Goal: Task Accomplishment & Management: Use online tool/utility

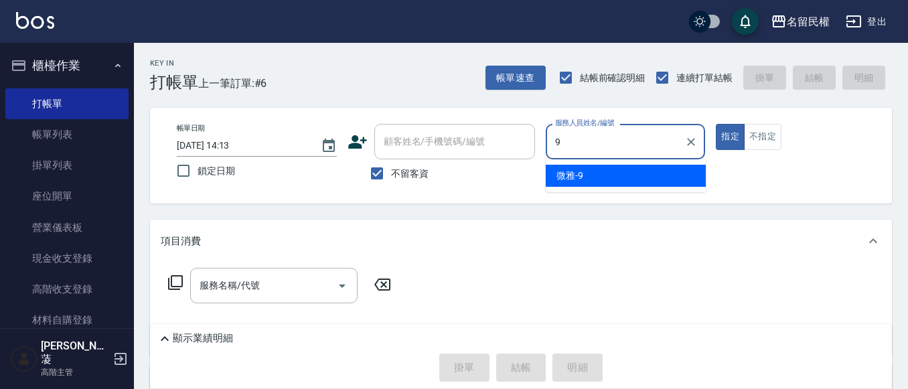
type input "微雅-9"
type button "true"
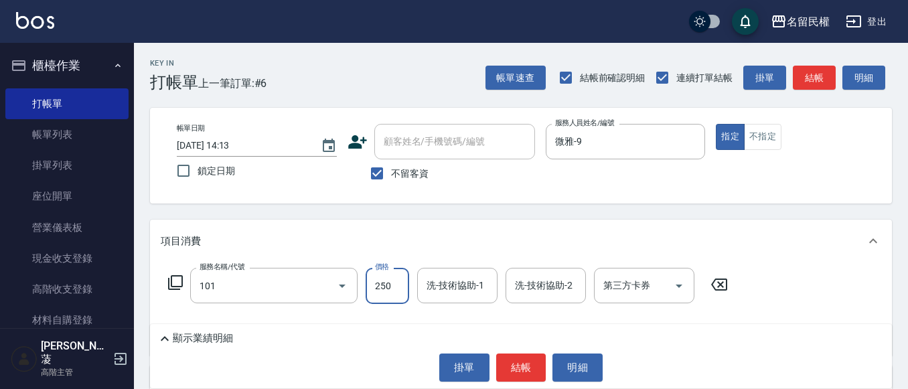
type input "不指定洗髮(101)"
type input "300"
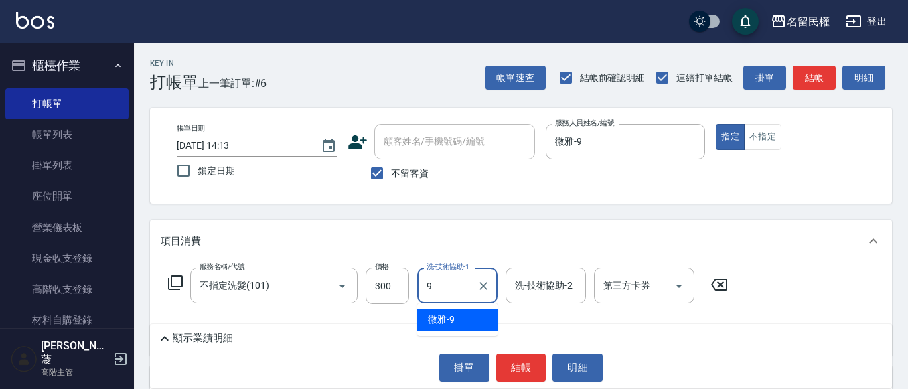
type input "微雅-9"
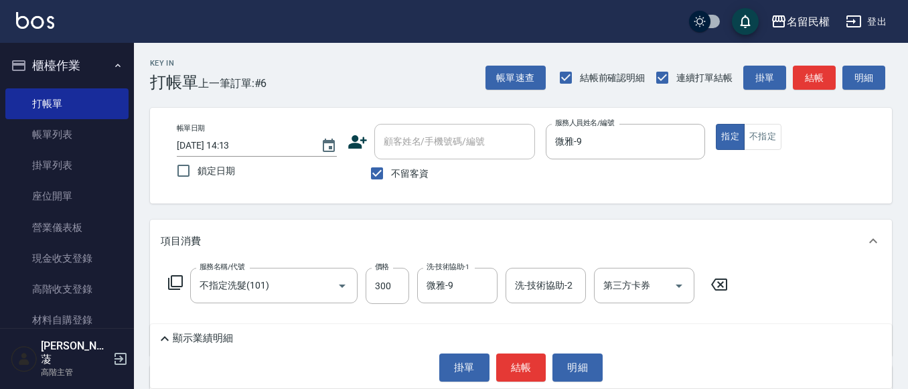
click at [782, 131] on div "指定 不指定" at bounding box center [796, 137] width 160 height 26
click at [744, 133] on button "不指定" at bounding box center [763, 137] width 38 height 26
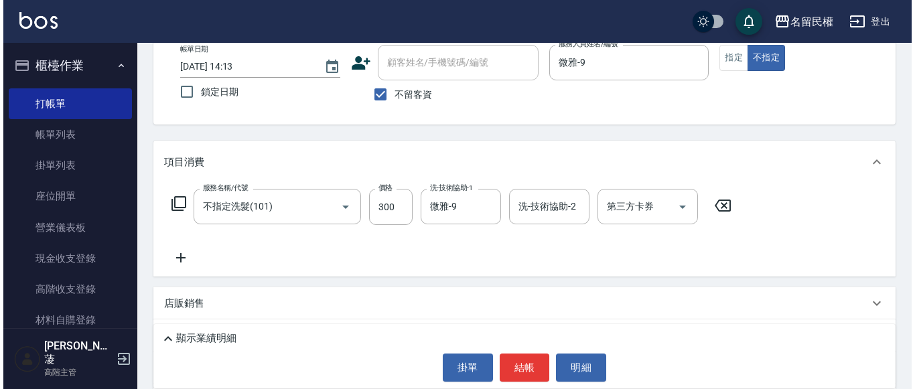
scroll to position [134, 0]
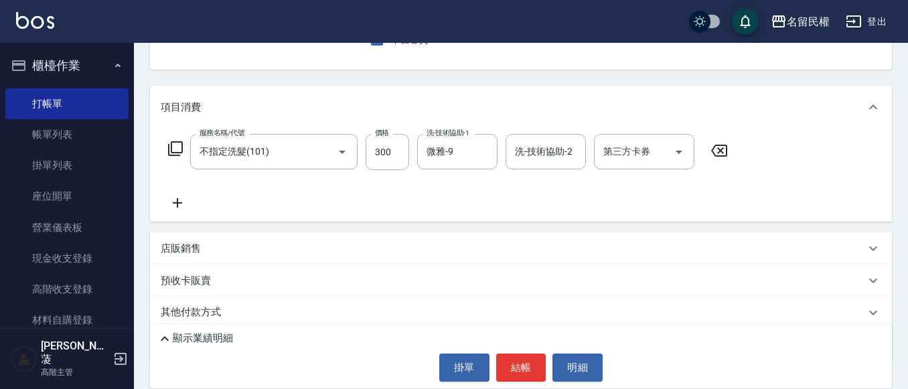
click at [175, 203] on icon at bounding box center [177, 202] width 9 height 9
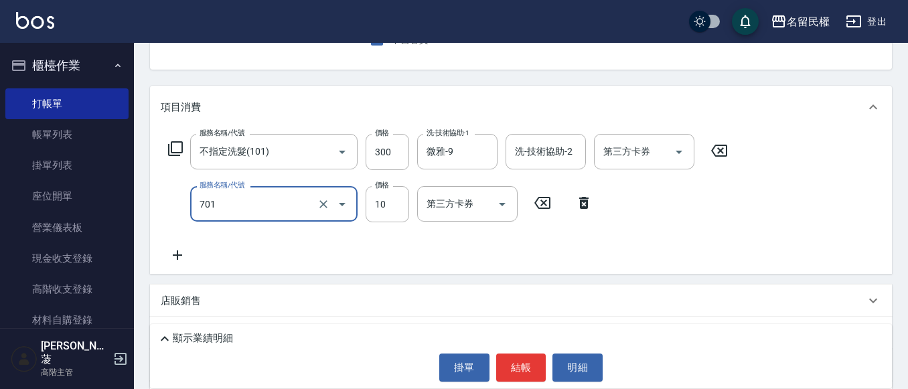
type input "[PERSON_NAME](701)"
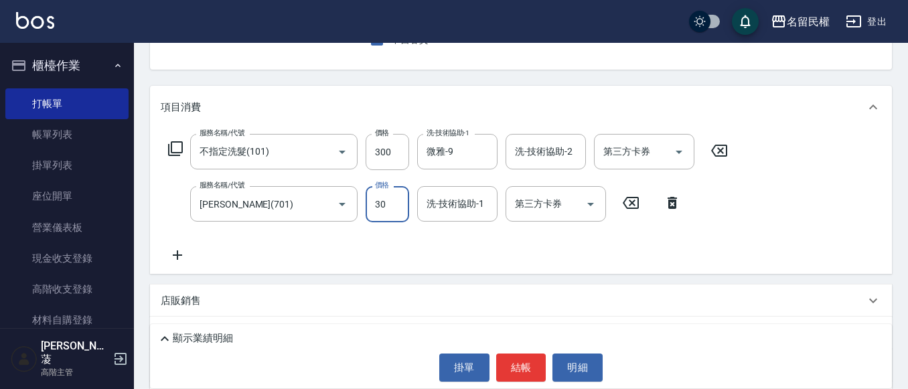
type input "30"
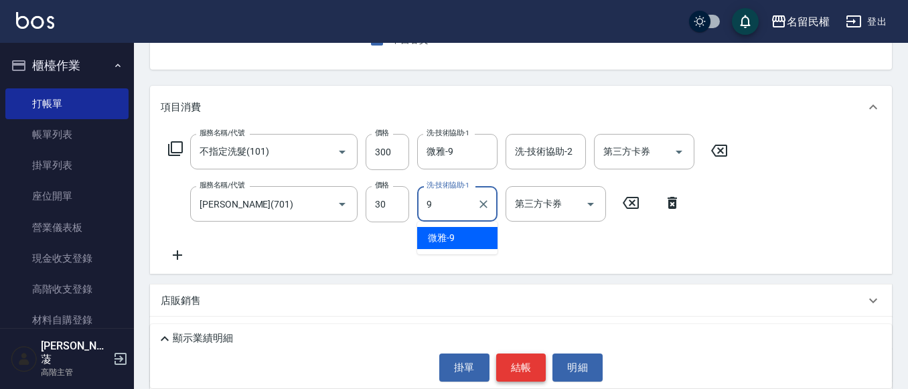
type input "微雅-9"
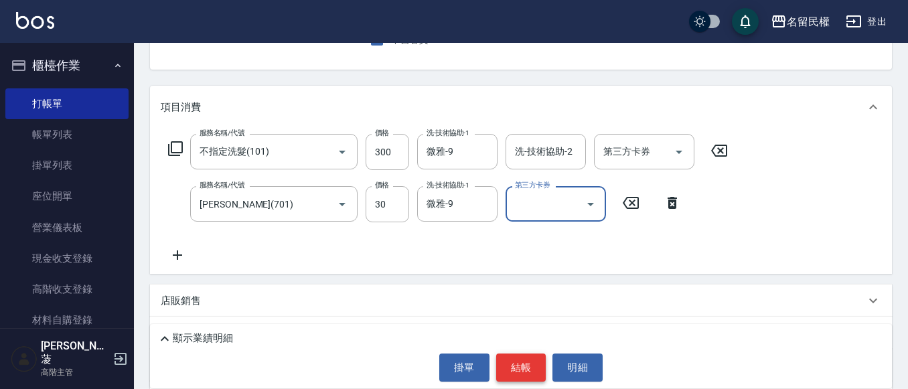
click at [512, 358] on button "結帳" at bounding box center [521, 368] width 50 height 28
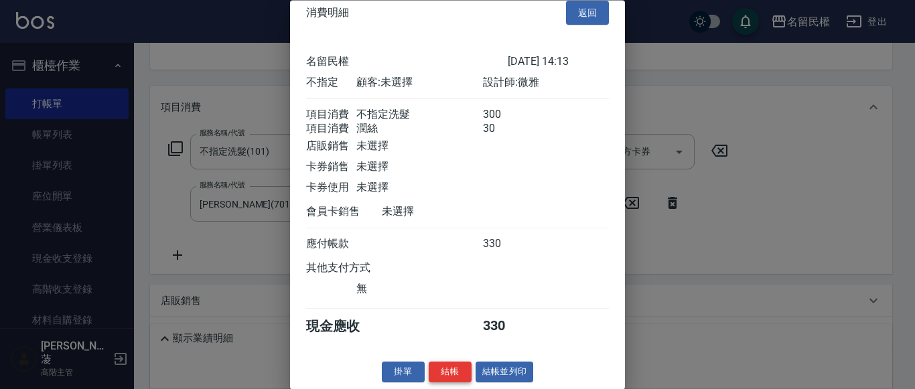
scroll to position [33, 0]
click at [432, 379] on button "結帳" at bounding box center [450, 372] width 43 height 21
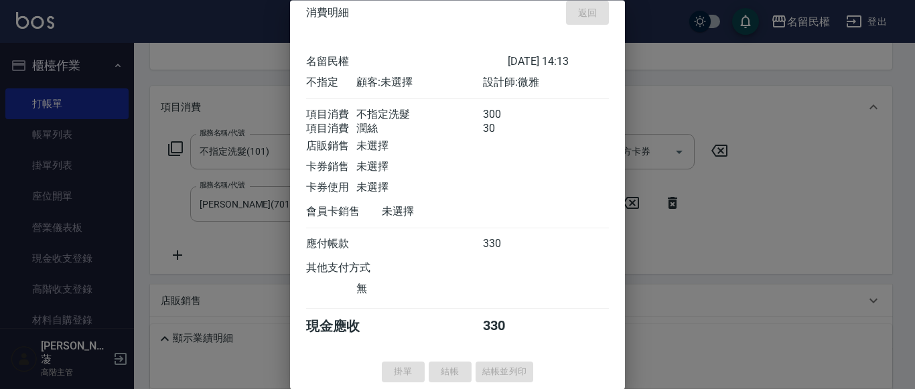
type input "[DATE] 14:51"
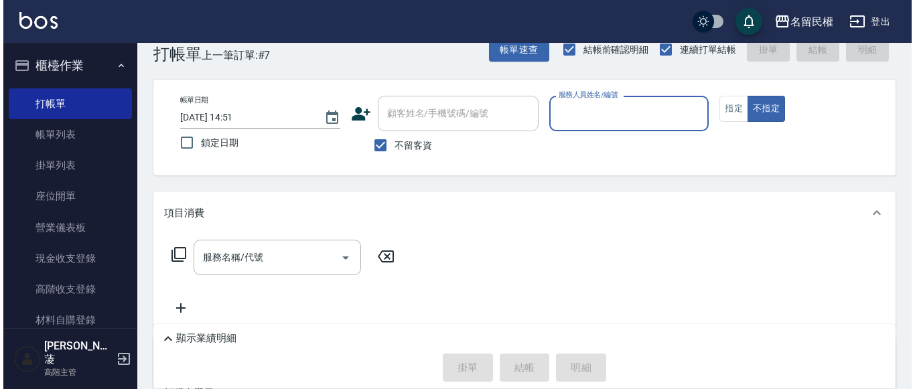
scroll to position [0, 0]
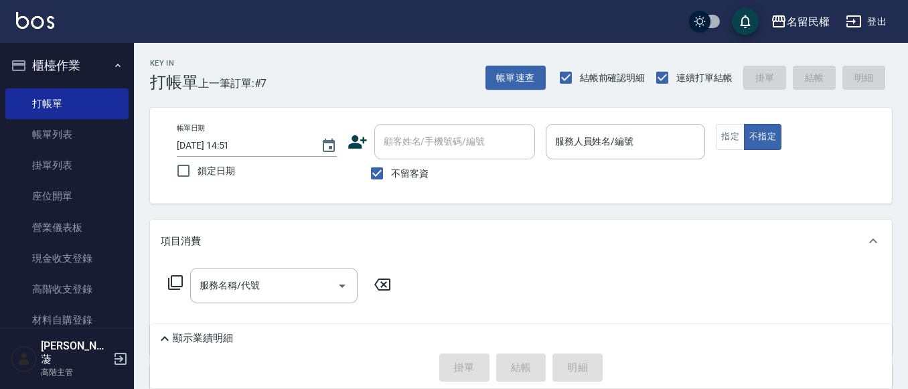
click at [407, 172] on span "不留客資" at bounding box center [410, 174] width 38 height 14
click at [391, 172] on input "不留客資" at bounding box center [377, 173] width 28 height 28
checkbox input "false"
click at [415, 149] on input "顧客姓名/手機號碼/編號" at bounding box center [444, 141] width 129 height 23
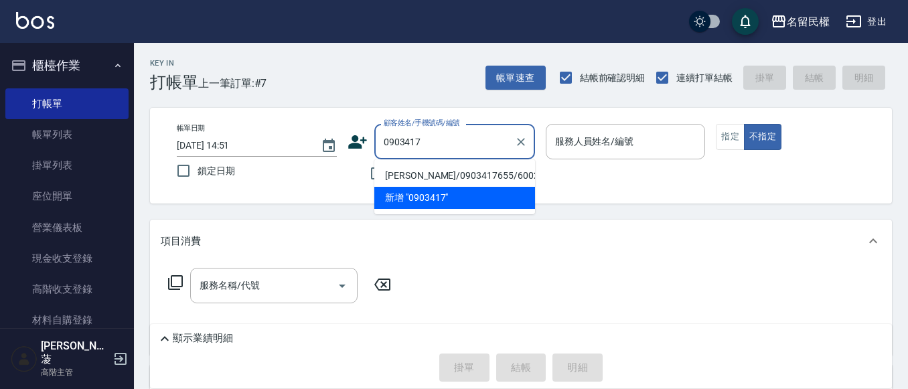
click at [488, 165] on li "[PERSON_NAME]/0903417655/6002" at bounding box center [454, 176] width 161 height 22
type input "[PERSON_NAME]/0903417655/6002"
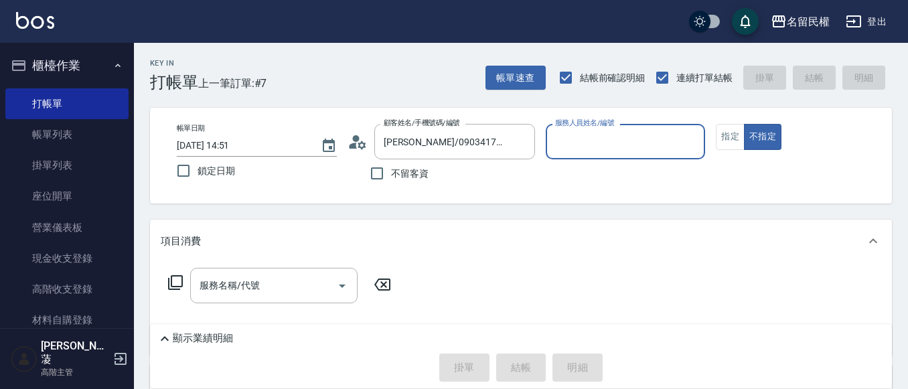
click at [361, 145] on icon at bounding box center [358, 142] width 20 height 20
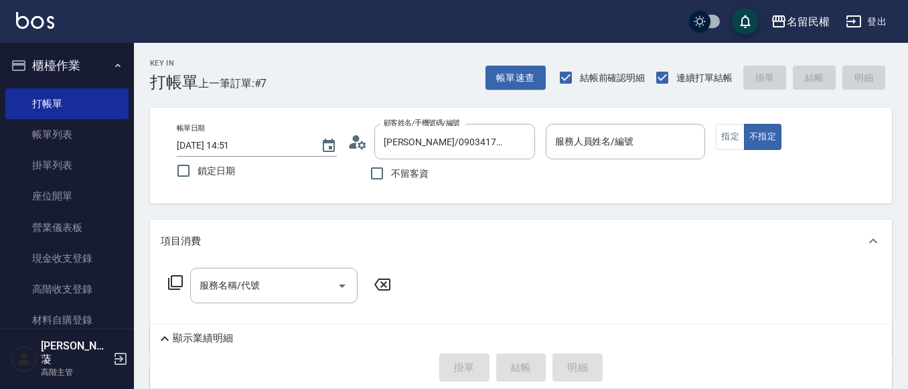
click at [358, 140] on circle at bounding box center [355, 138] width 7 height 7
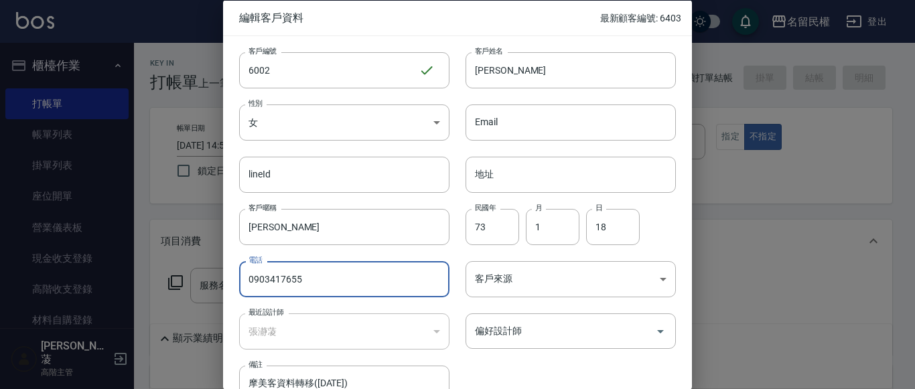
drag, startPoint x: 201, startPoint y: 259, endPoint x: 172, endPoint y: 273, distance: 31.8
click at [98, 258] on div "編輯客戶資料 最新顧客編號: 6403 客戶編號 6002 ​ 客戶編號 客戶姓名 [PERSON_NAME] 客戶姓名 性別 女 [DEMOGRAPHIC_…" at bounding box center [457, 194] width 915 height 389
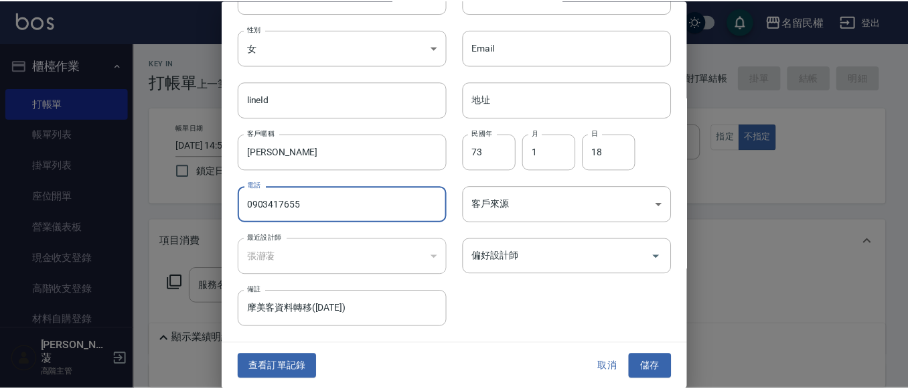
scroll to position [75, 0]
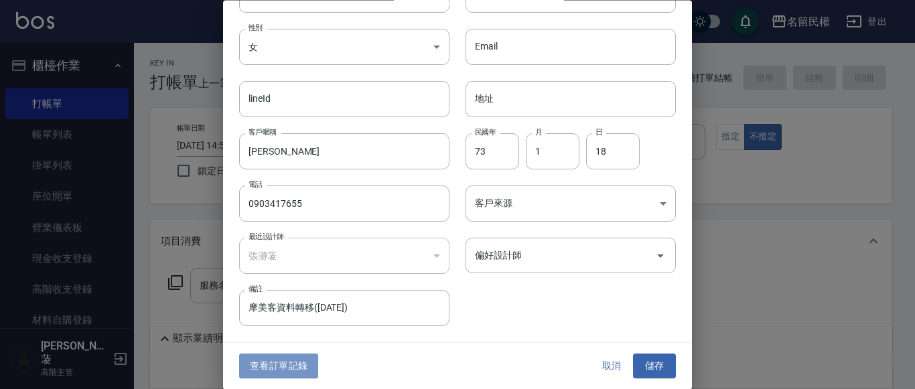
drag, startPoint x: 283, startPoint y: 375, endPoint x: 287, endPoint y: 368, distance: 8.4
click at [284, 374] on button "查看訂單記錄" at bounding box center [278, 366] width 79 height 25
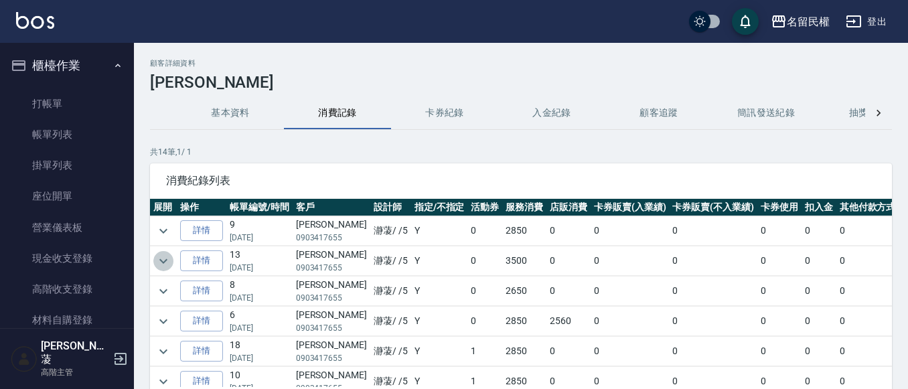
click at [169, 258] on icon "expand row" at bounding box center [163, 261] width 16 height 16
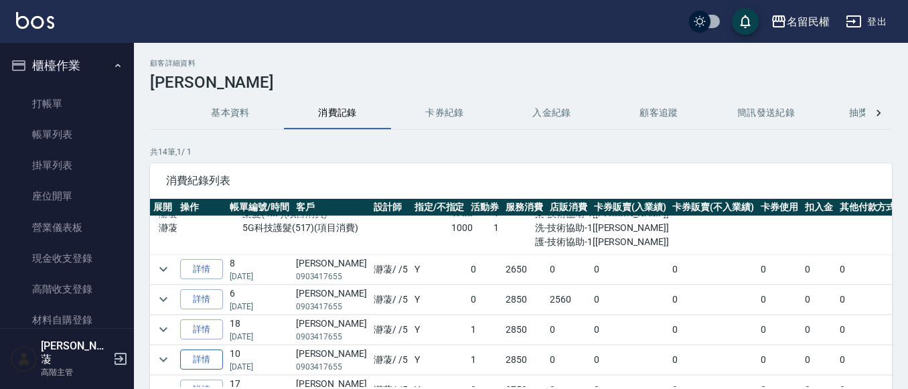
scroll to position [134, 0]
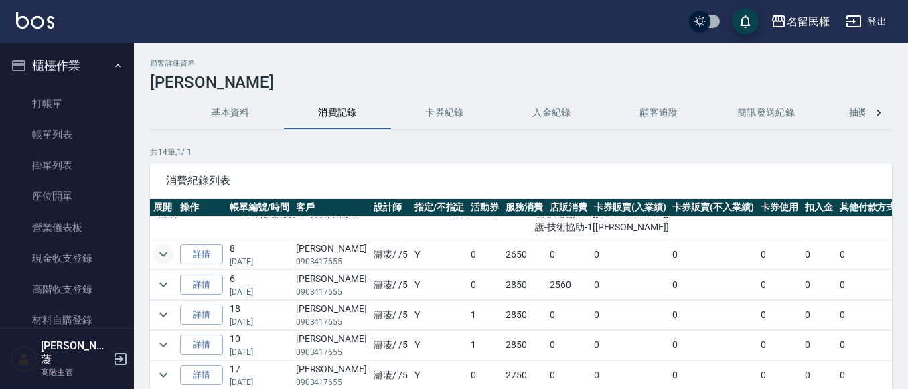
click at [172, 256] on button "expand row" at bounding box center [163, 255] width 20 height 20
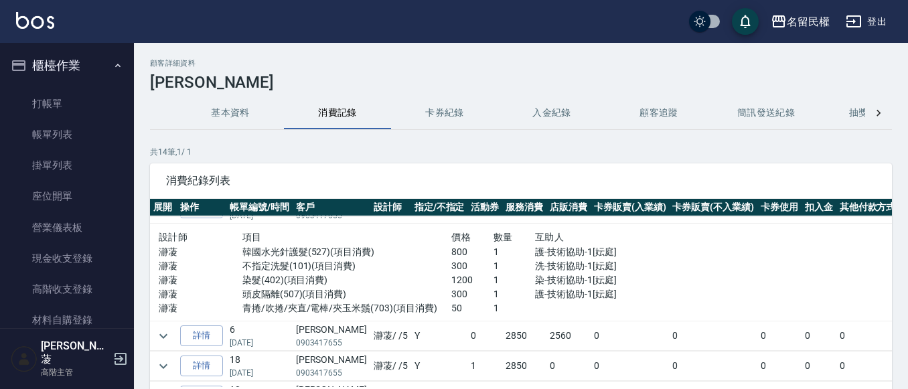
scroll to position [201, 0]
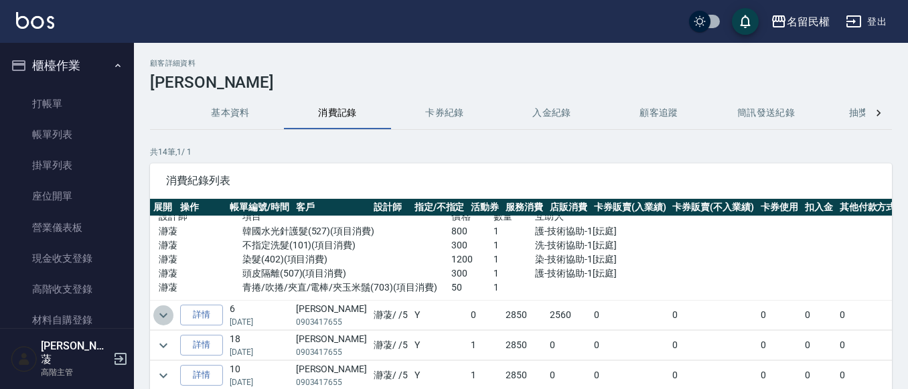
click at [165, 320] on icon "expand row" at bounding box center [163, 315] width 16 height 16
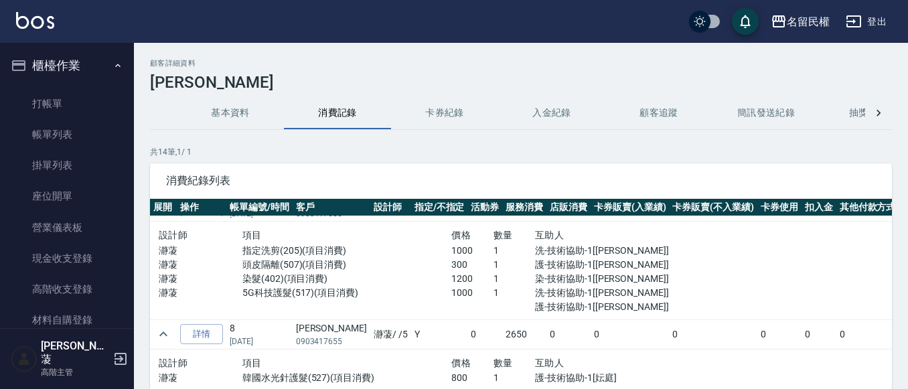
scroll to position [0, 0]
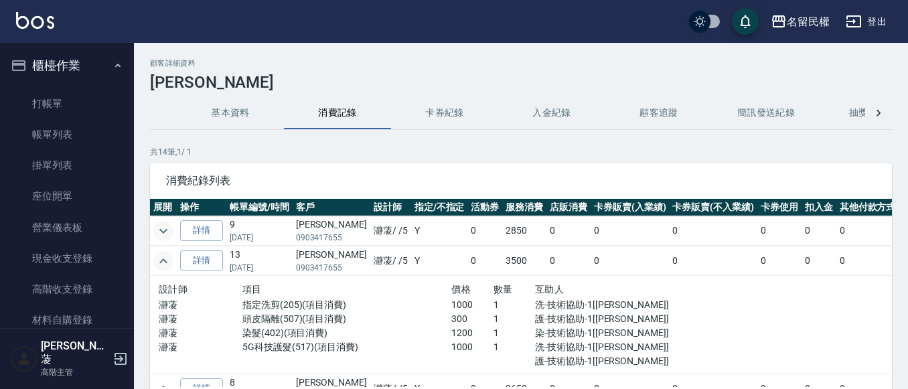
click at [170, 230] on icon "expand row" at bounding box center [163, 231] width 16 height 16
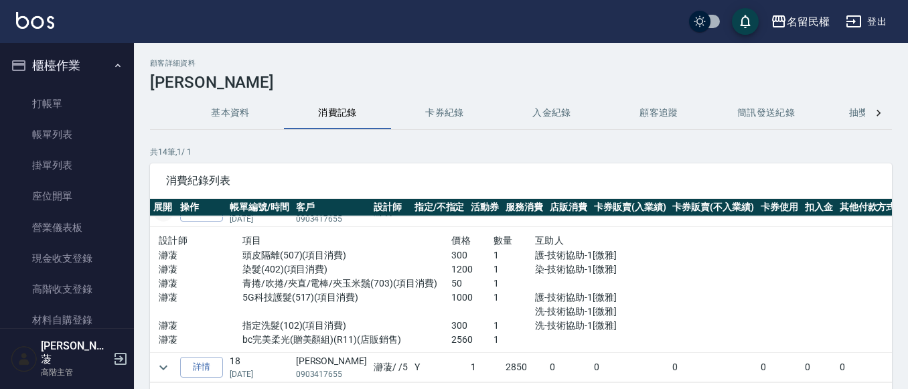
scroll to position [469, 0]
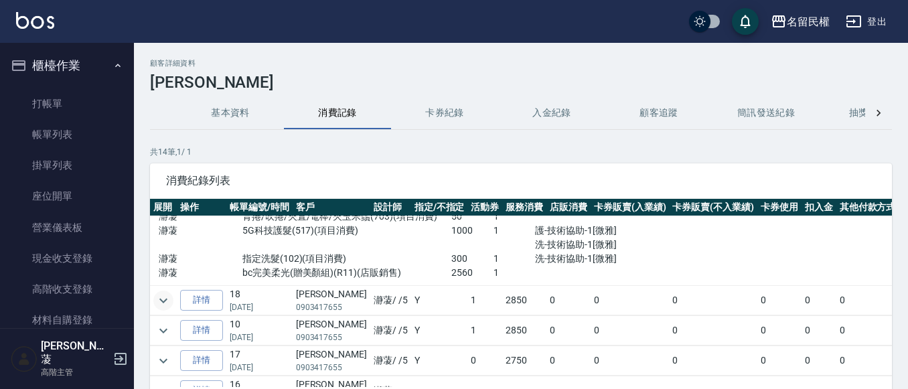
click at [167, 295] on icon "expand row" at bounding box center [163, 301] width 16 height 16
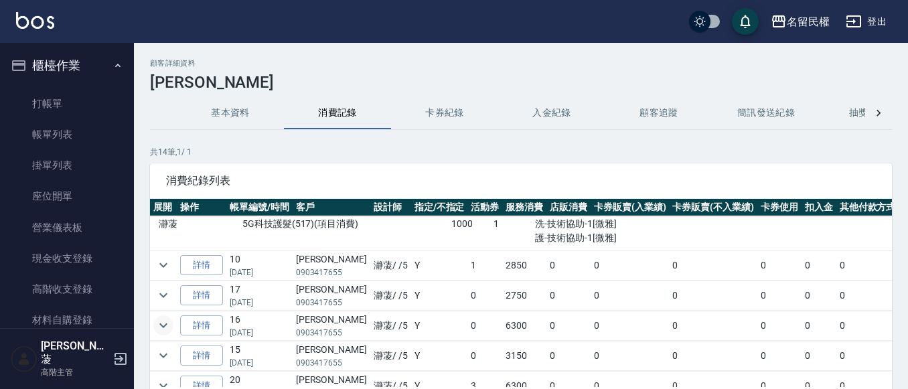
scroll to position [670, 0]
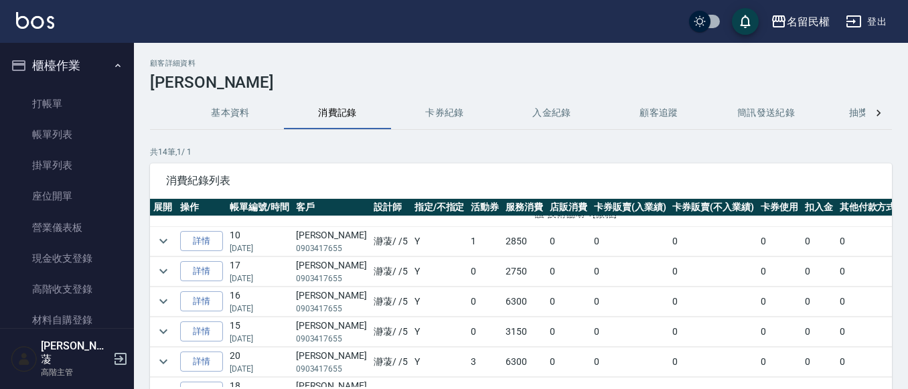
drag, startPoint x: 170, startPoint y: 358, endPoint x: 165, endPoint y: 346, distance: 12.9
click at [170, 352] on td at bounding box center [163, 361] width 27 height 29
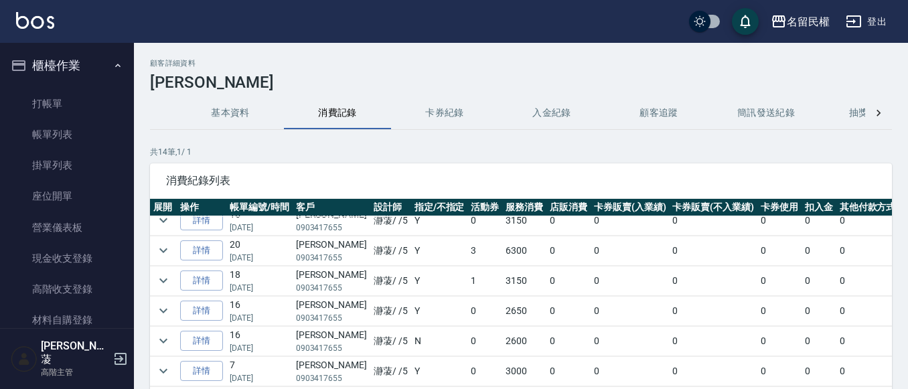
scroll to position [791, 0]
click at [163, 255] on td at bounding box center [163, 250] width 27 height 29
click at [165, 242] on icon "expand row" at bounding box center [163, 250] width 16 height 16
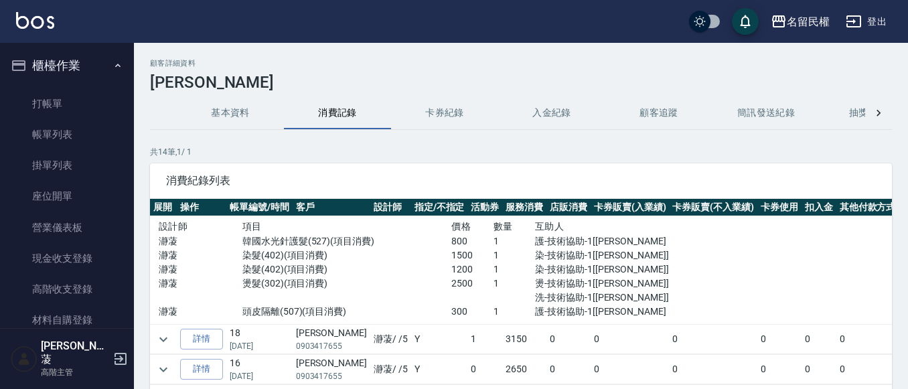
scroll to position [858, 0]
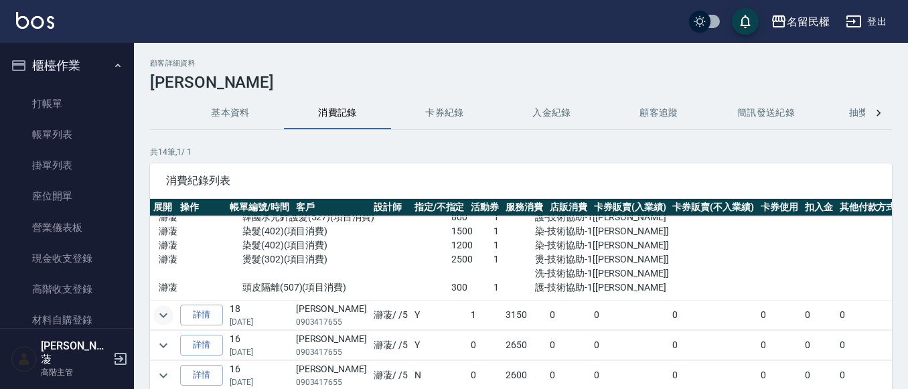
click at [165, 313] on icon "expand row" at bounding box center [163, 315] width 16 height 16
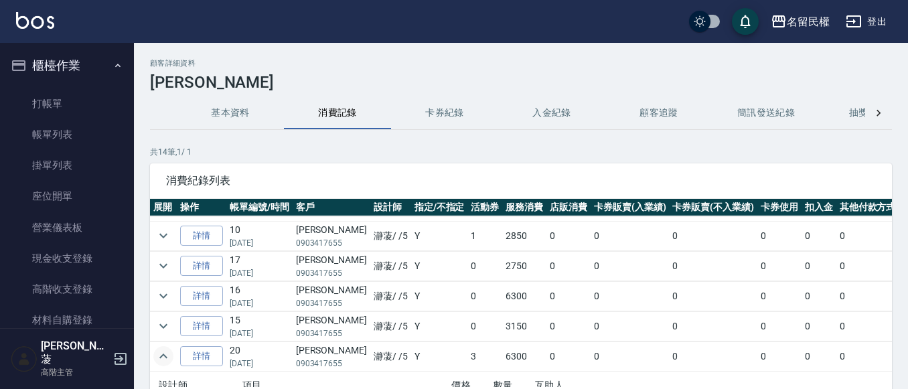
scroll to position [657, 0]
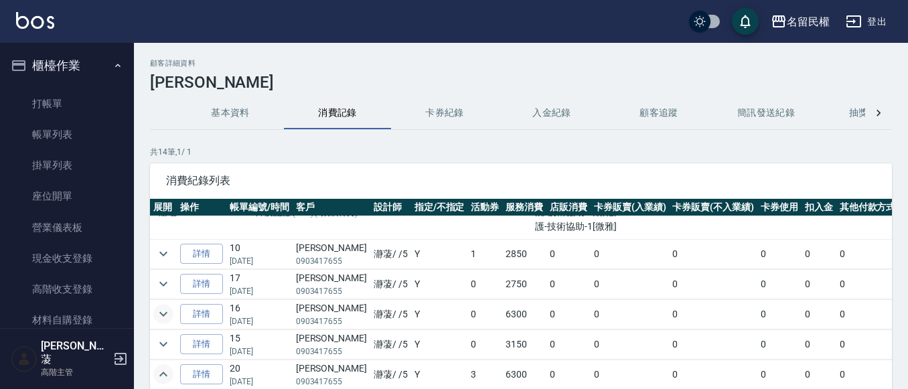
click at [169, 306] on icon "expand row" at bounding box center [163, 314] width 16 height 16
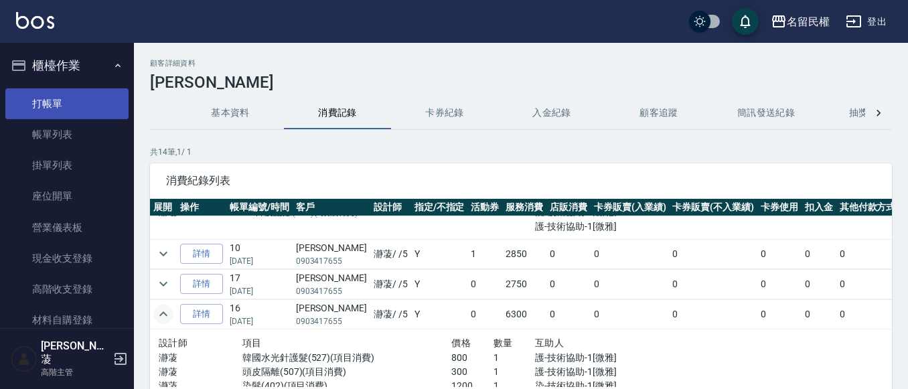
click at [84, 113] on link "打帳單" at bounding box center [66, 103] width 123 height 31
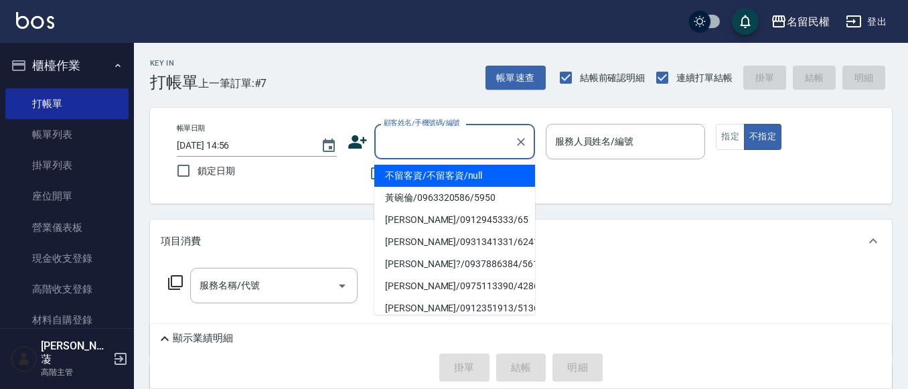
click at [413, 151] on input "顧客姓名/手機號碼/編號" at bounding box center [444, 141] width 129 height 23
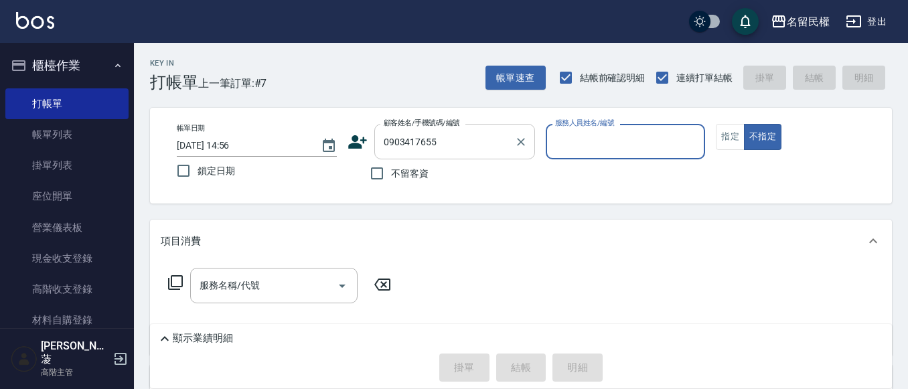
type input "[PERSON_NAME]/0903417655/6002"
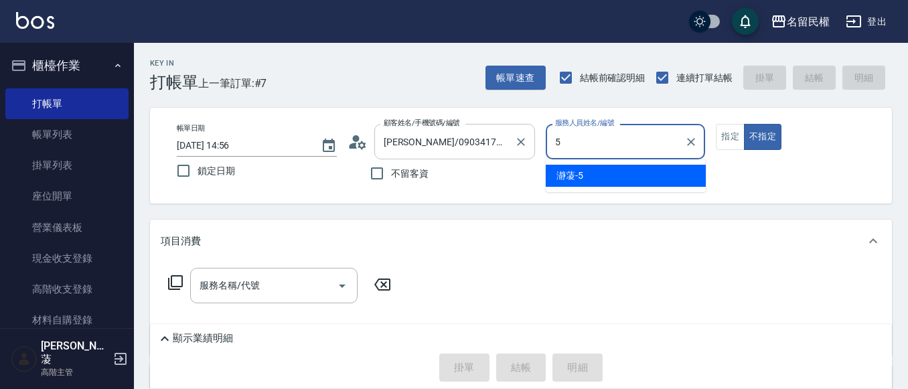
type input "瀞蓤-5"
type button "false"
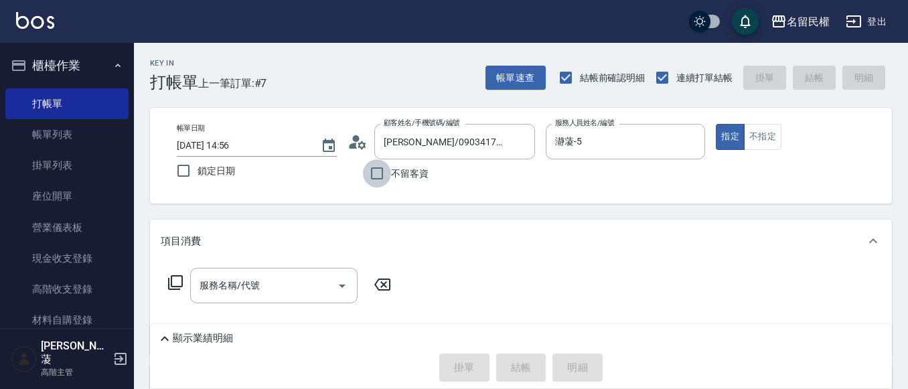
click at [372, 175] on input "不留客資" at bounding box center [377, 173] width 28 height 28
checkbox input "true"
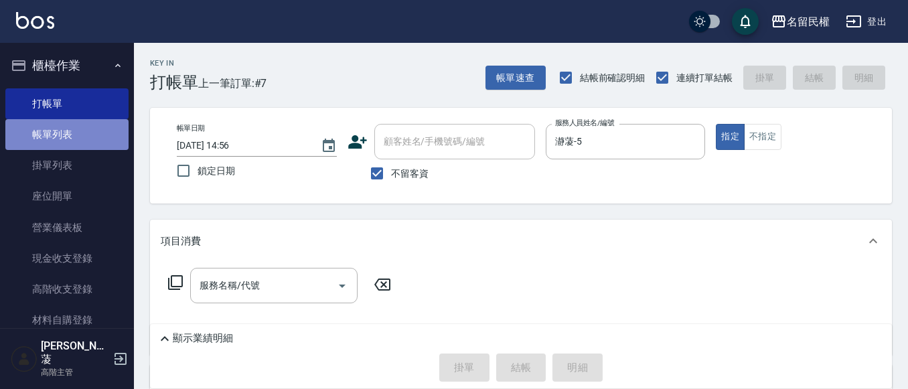
click at [84, 129] on link "帳單列表" at bounding box center [66, 134] width 123 height 31
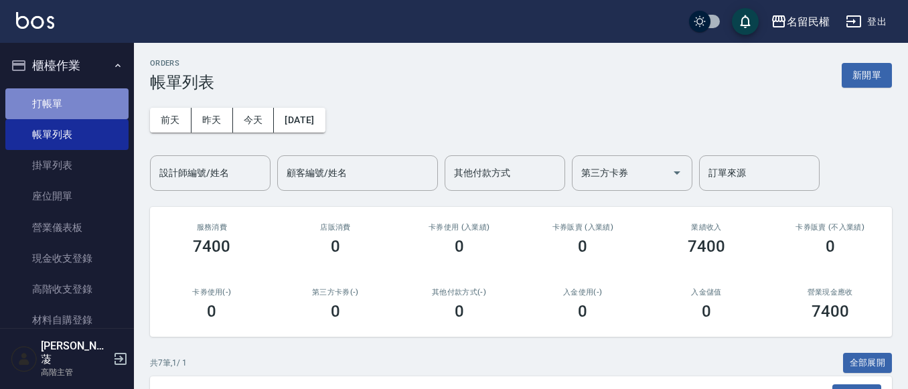
click at [72, 103] on link "打帳單" at bounding box center [66, 103] width 123 height 31
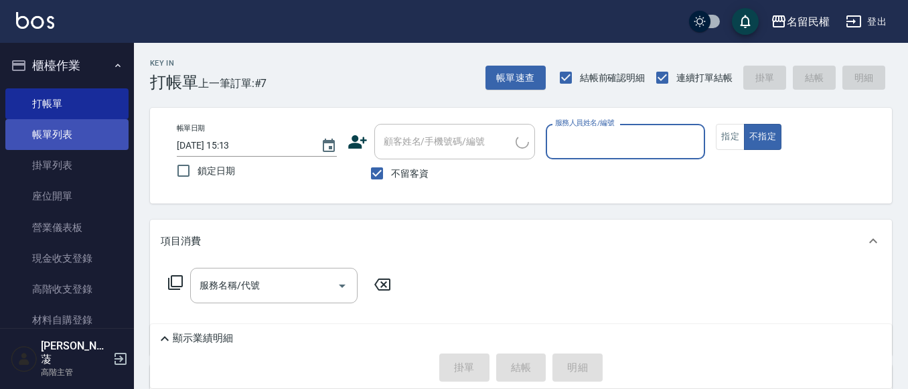
click at [91, 135] on link "帳單列表" at bounding box center [66, 134] width 123 height 31
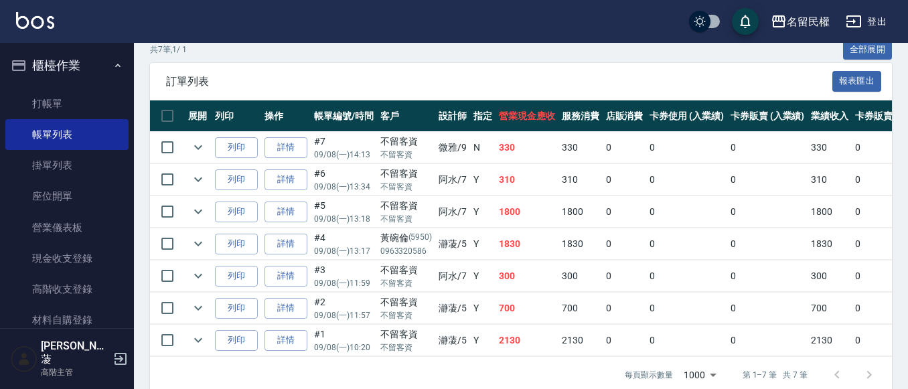
scroll to position [335, 0]
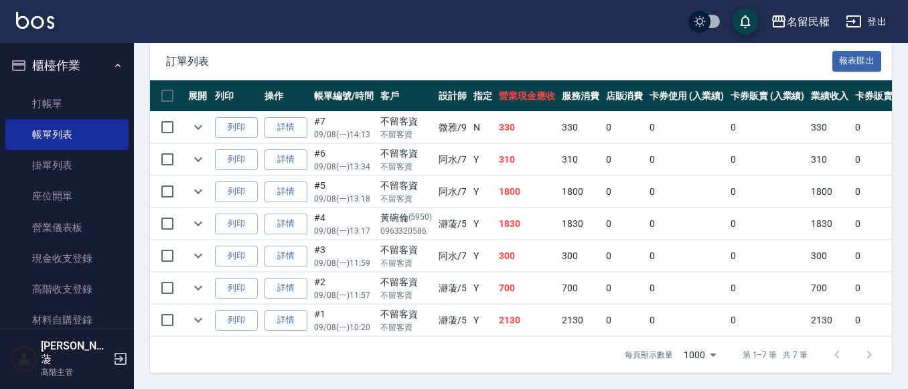
click at [287, 171] on td "詳情" at bounding box center [286, 159] width 50 height 31
click at [289, 161] on link "詳情" at bounding box center [286, 159] width 43 height 21
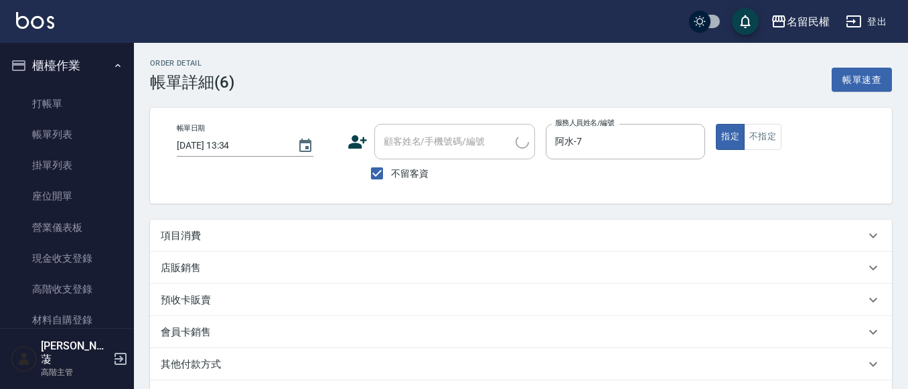
type input "[DATE] 13:34"
checkbox input "true"
type input "阿水-7"
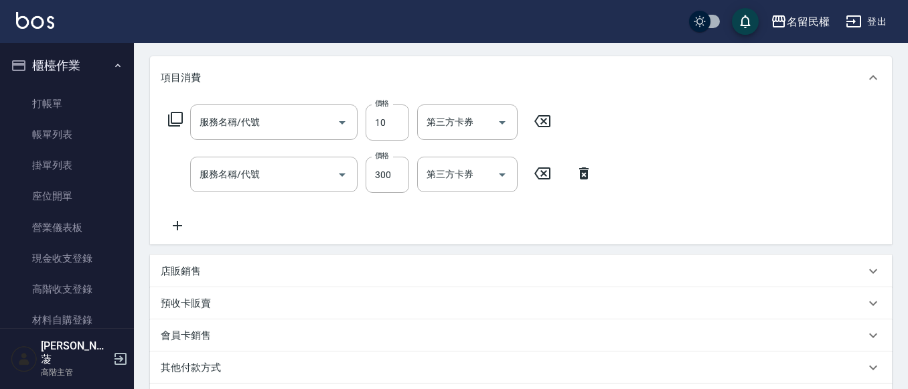
type input "[PERSON_NAME](701)"
type input "不指定洗髮(101)"
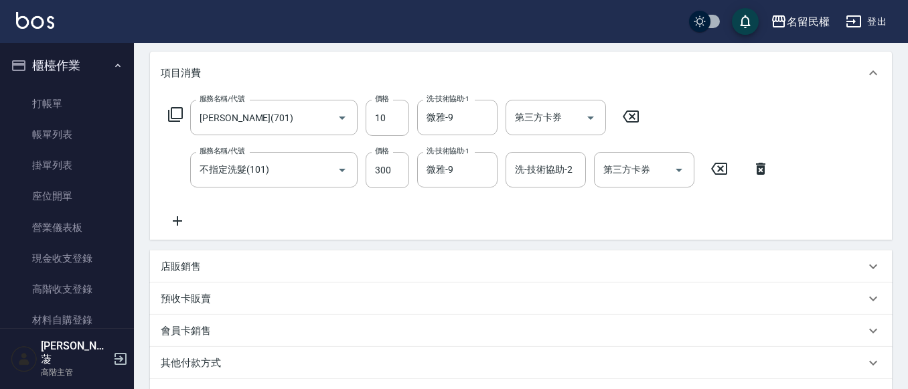
click at [635, 115] on icon at bounding box center [630, 117] width 33 height 16
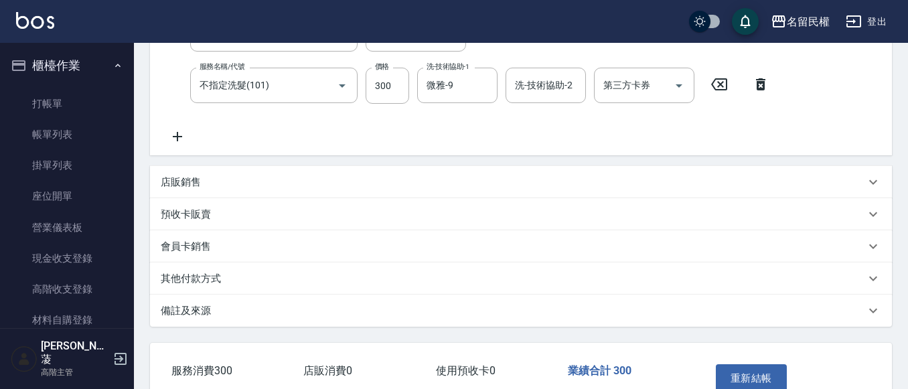
scroll to position [334, 0]
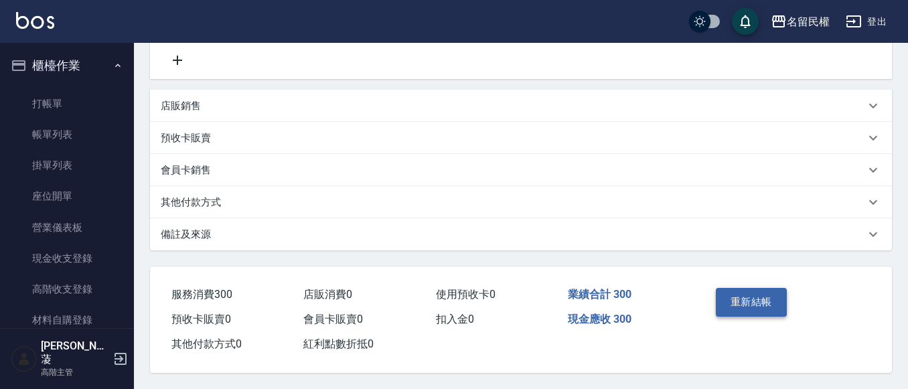
click at [732, 303] on button "重新結帳" at bounding box center [751, 302] width 71 height 28
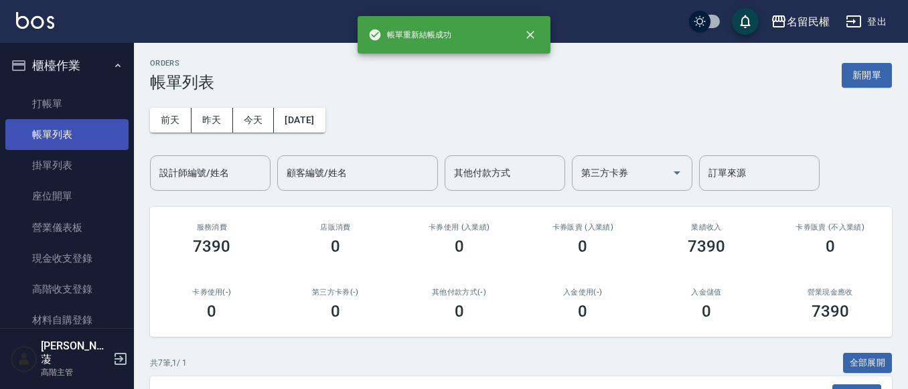
click at [56, 121] on link "帳單列表" at bounding box center [66, 134] width 123 height 31
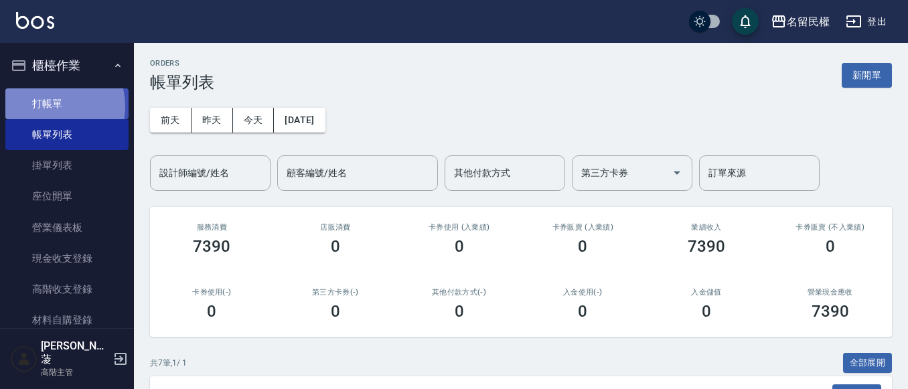
click at [49, 106] on link "打帳單" at bounding box center [66, 103] width 123 height 31
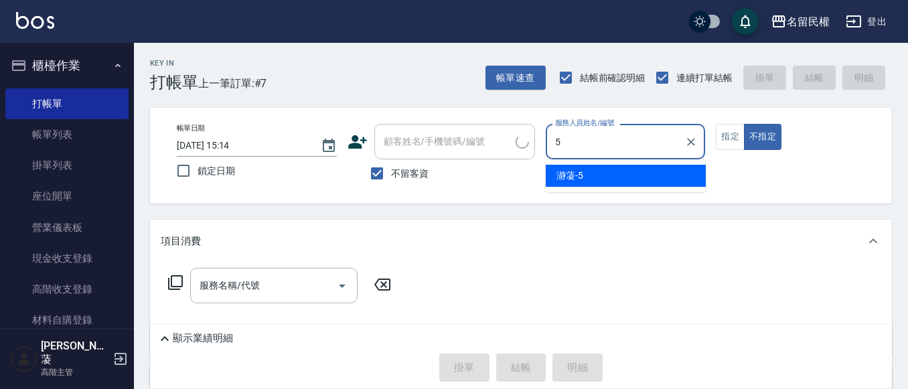
type input "瀞蓤-5"
type button "false"
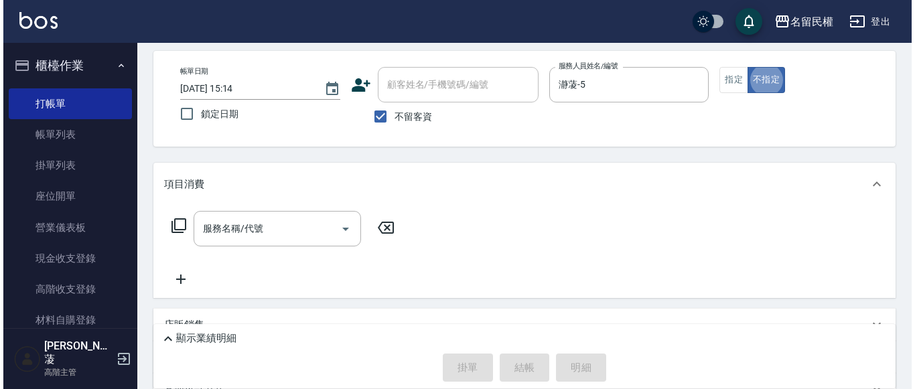
scroll to position [134, 0]
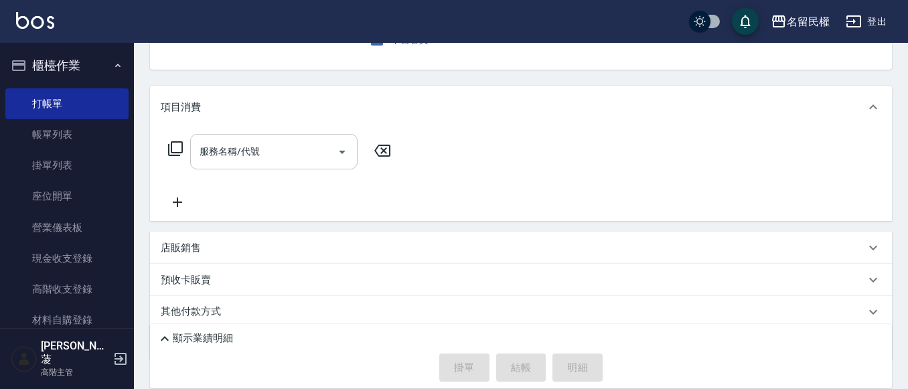
click at [300, 165] on div "服務名稱/代號" at bounding box center [273, 152] width 167 height 36
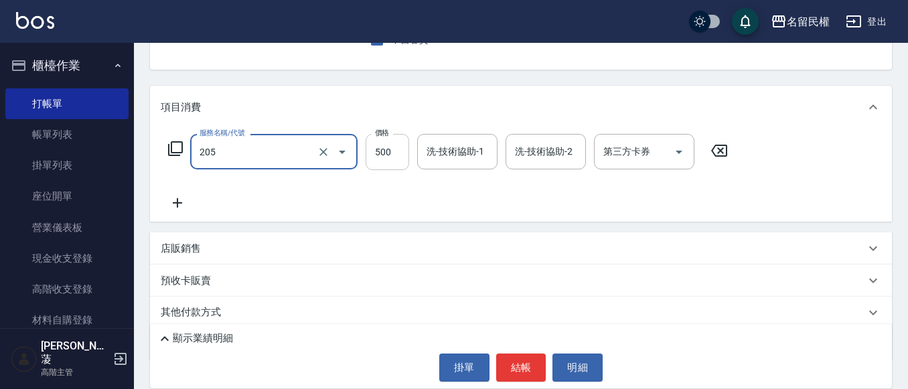
type input "指定洗剪(205)"
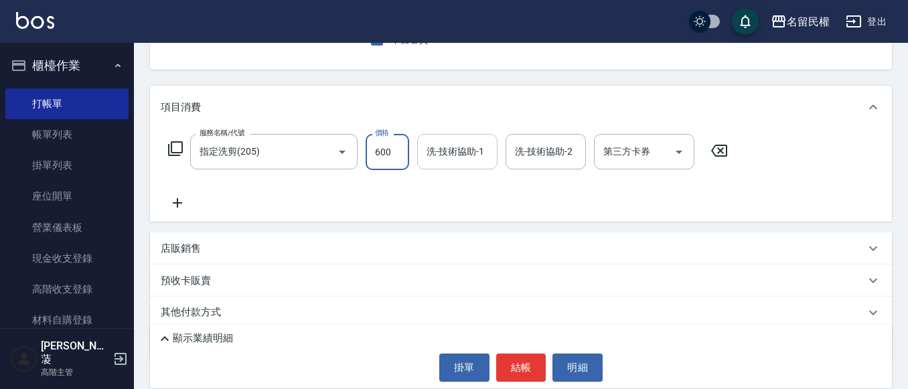
type input "600"
click at [459, 155] on input "洗-技術協助-1" at bounding box center [457, 151] width 68 height 23
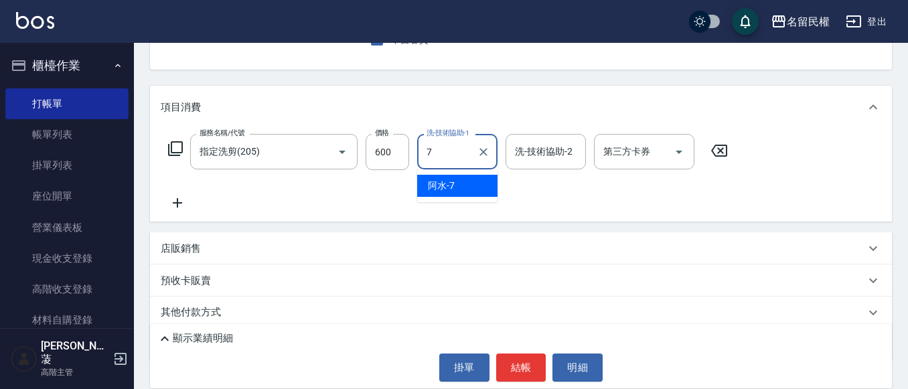
type input "阿水-7"
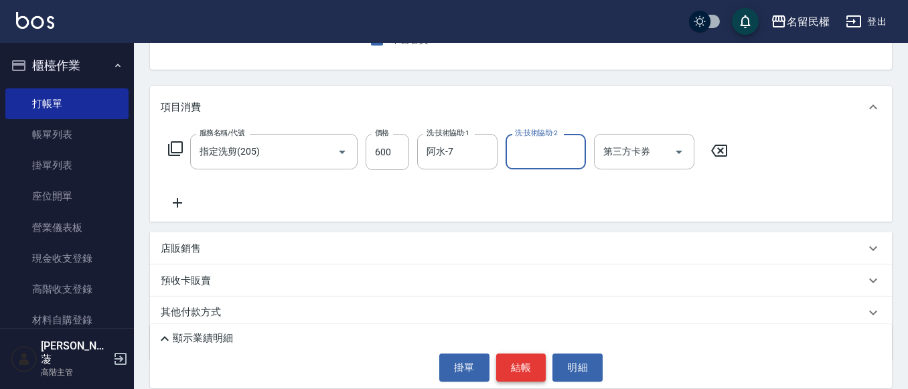
click at [535, 357] on button "結帳" at bounding box center [521, 368] width 50 height 28
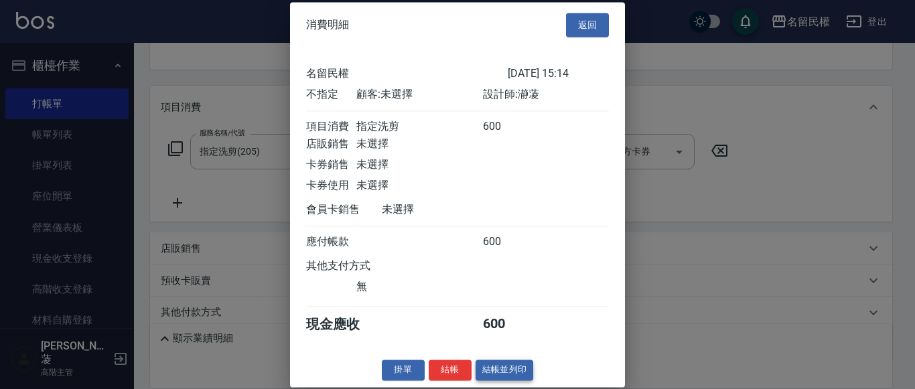
scroll to position [17, 0]
click at [446, 368] on button "結帳" at bounding box center [450, 370] width 43 height 21
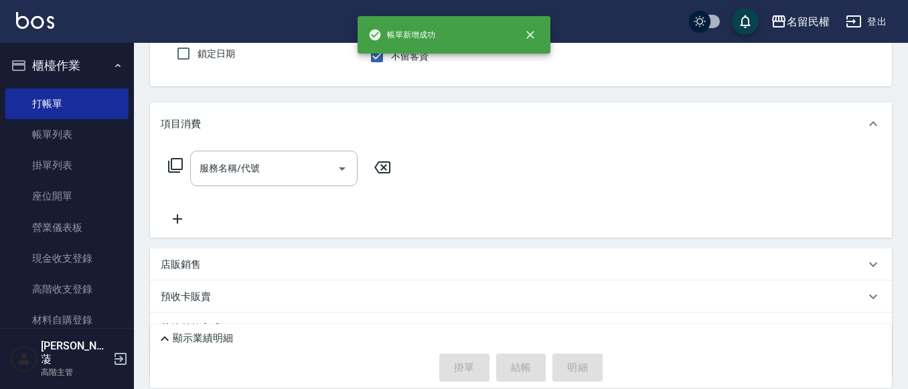
scroll to position [0, 0]
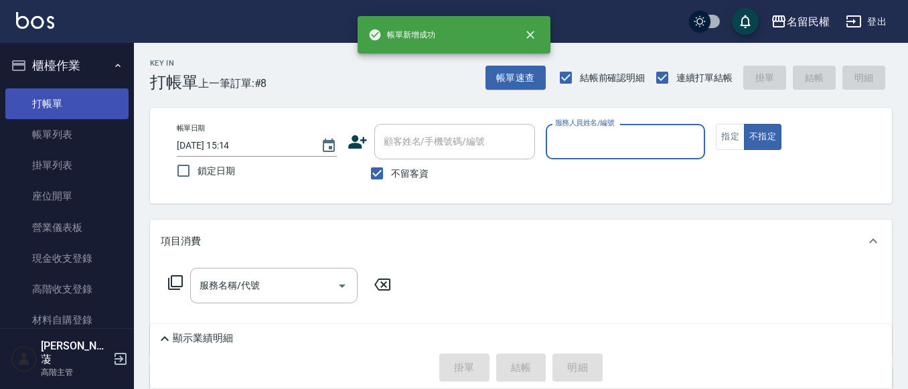
click at [40, 117] on link "打帳單" at bounding box center [66, 103] width 123 height 31
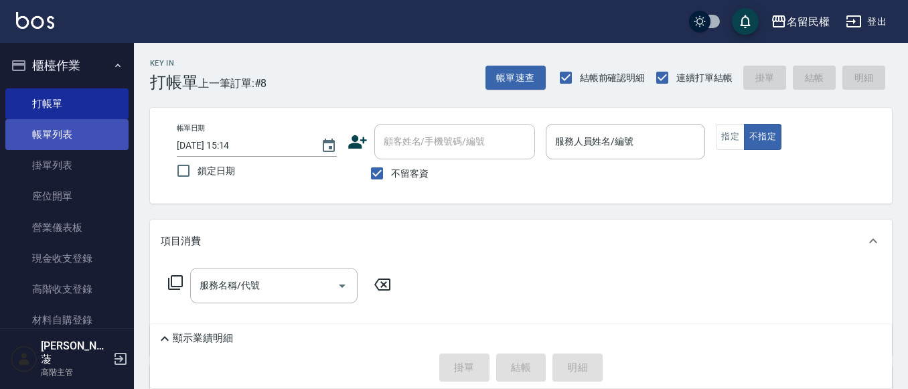
click at [45, 131] on link "帳單列表" at bounding box center [66, 134] width 123 height 31
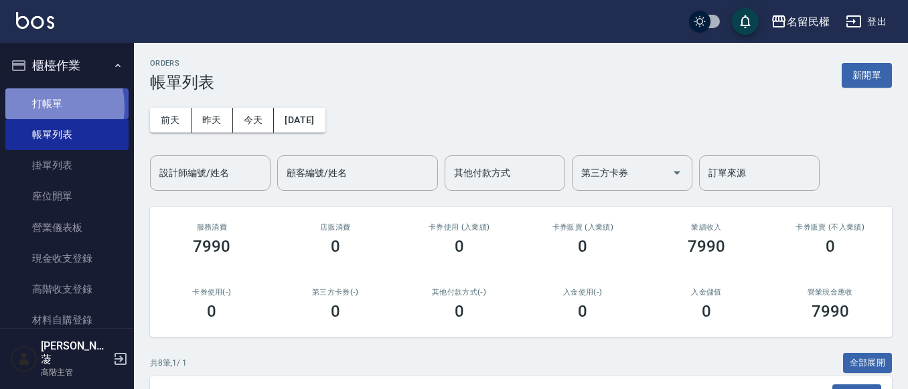
click at [40, 107] on link "打帳單" at bounding box center [66, 103] width 123 height 31
